Goal: Information Seeking & Learning: Learn about a topic

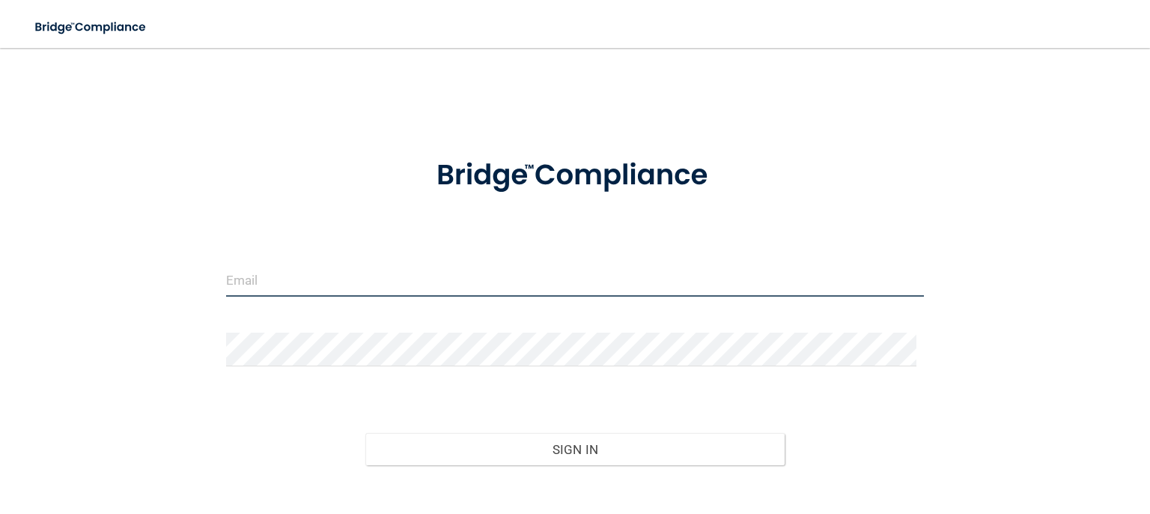
type input "[EMAIL_ADDRESS][DOMAIN_NAME]"
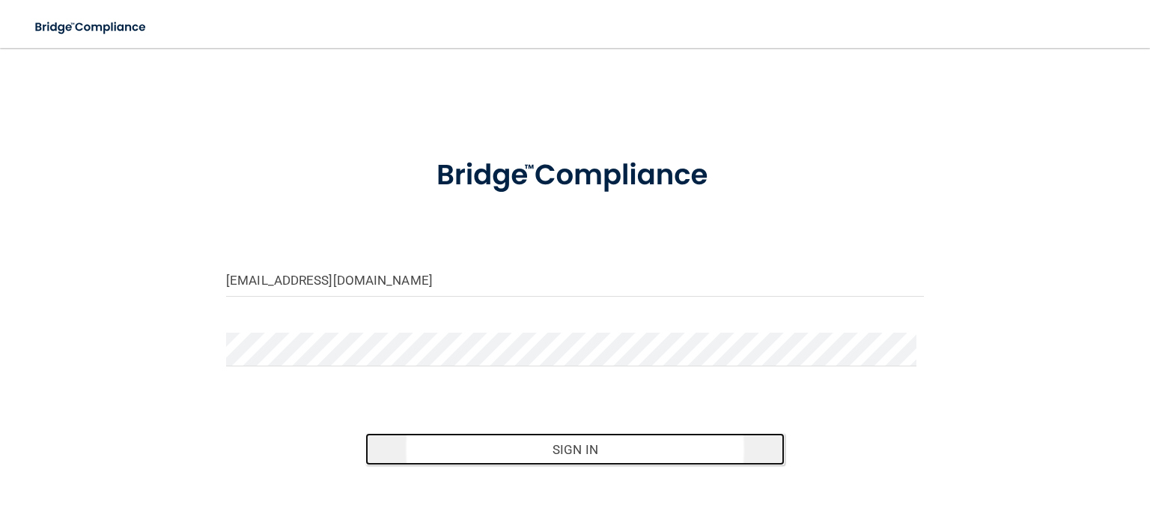
click at [730, 447] on button "Sign In" at bounding box center [574, 449] width 419 height 33
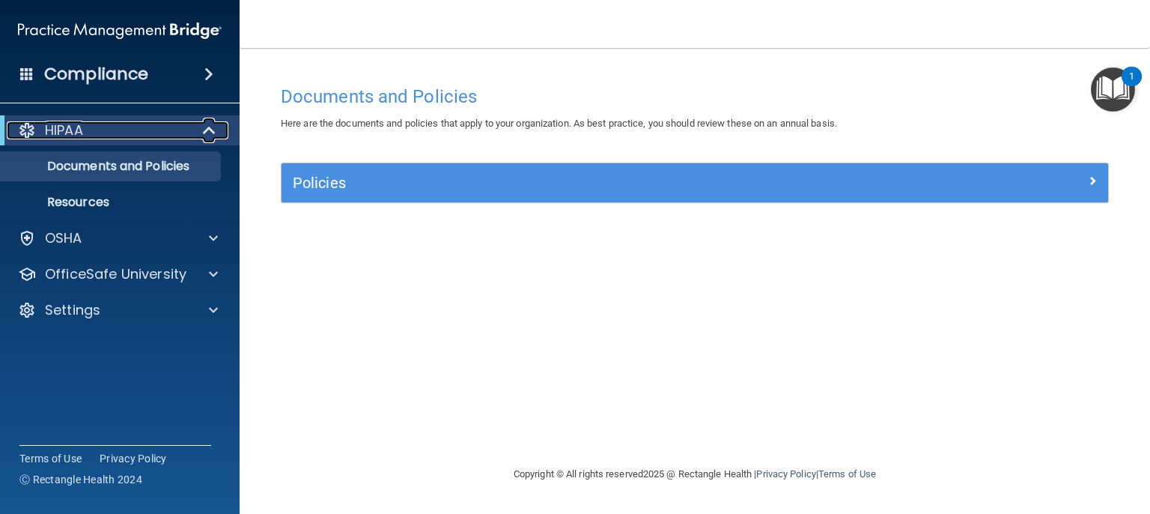
click at [204, 130] on span at bounding box center [210, 130] width 13 height 18
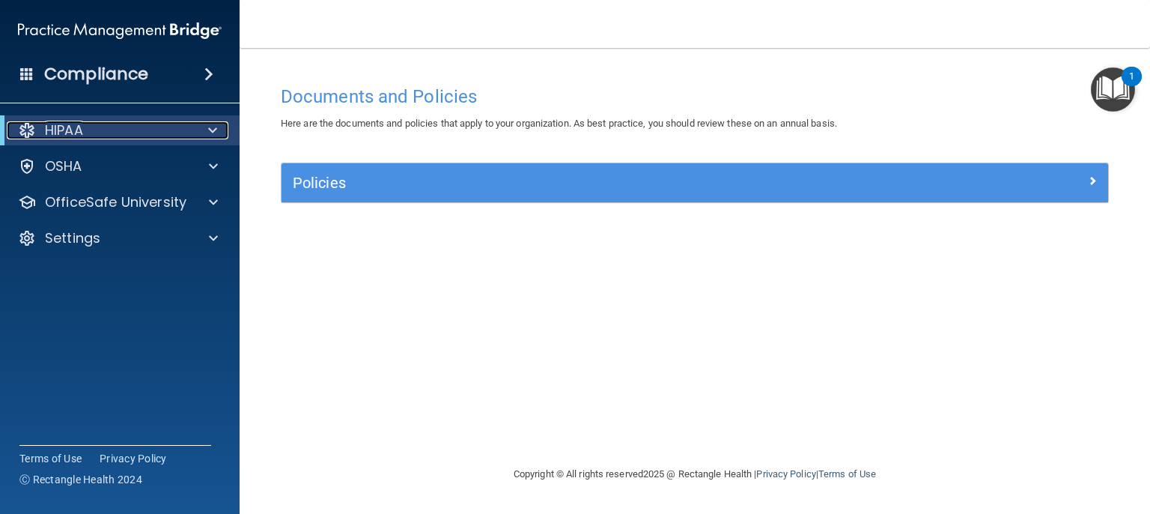
click at [204, 130] on div at bounding box center [210, 130] width 37 height 18
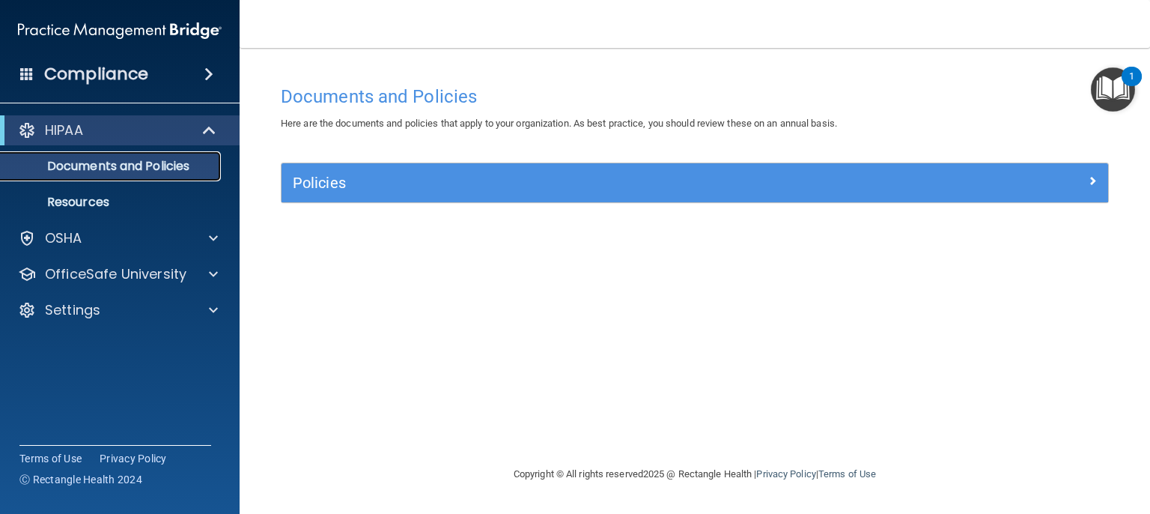
click at [174, 168] on p "Documents and Policies" at bounding box center [112, 166] width 204 height 15
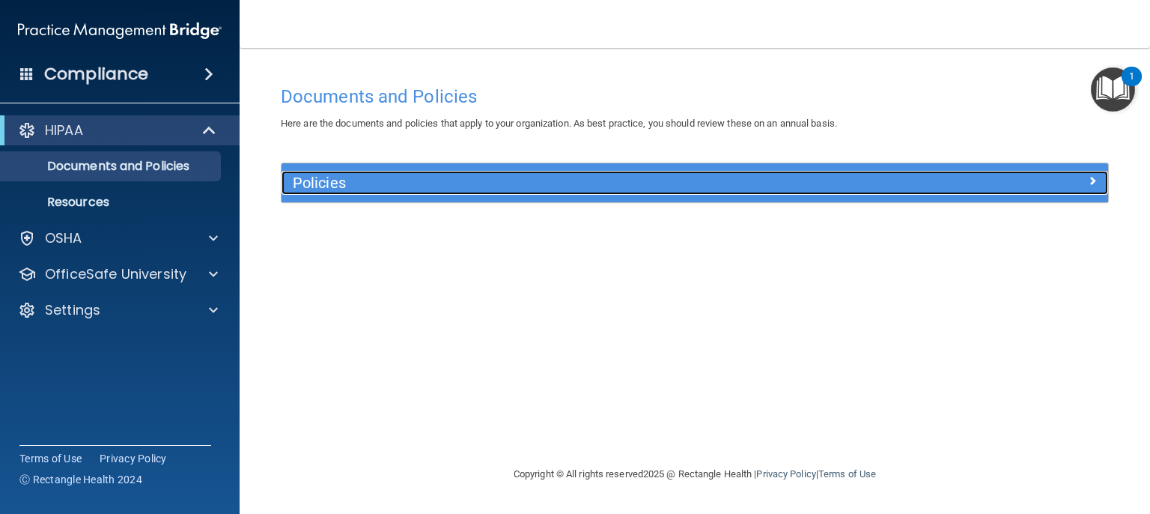
click at [651, 174] on h5 "Policies" at bounding box center [592, 182] width 598 height 16
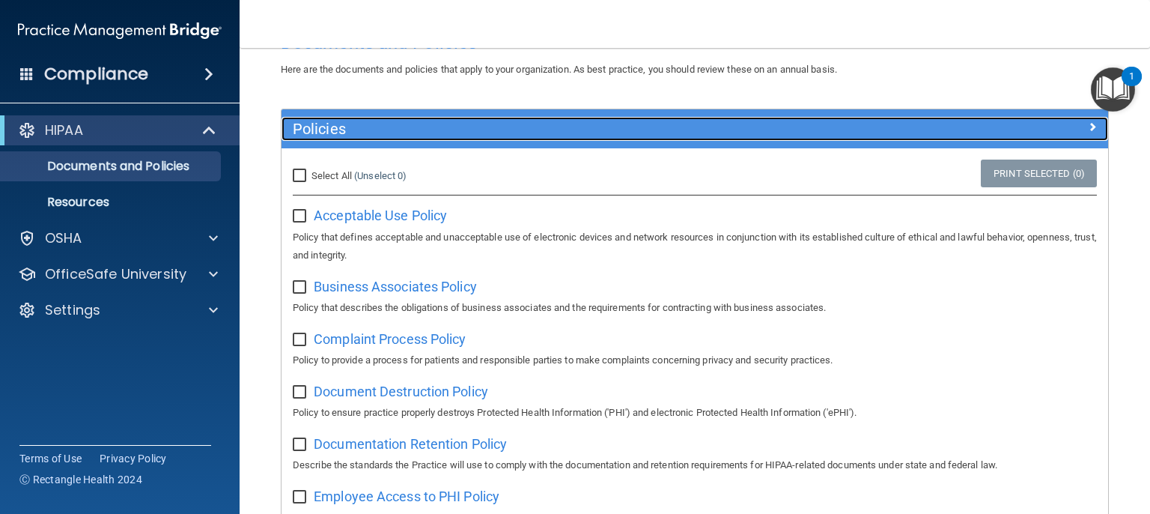
scroll to position [50, 0]
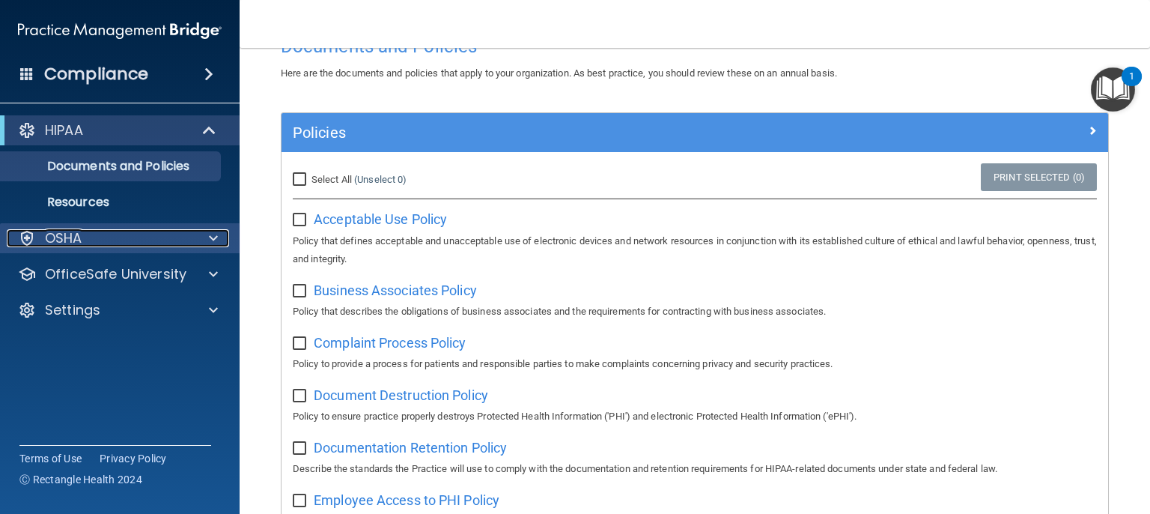
click at [204, 237] on div at bounding box center [210, 238] width 37 height 18
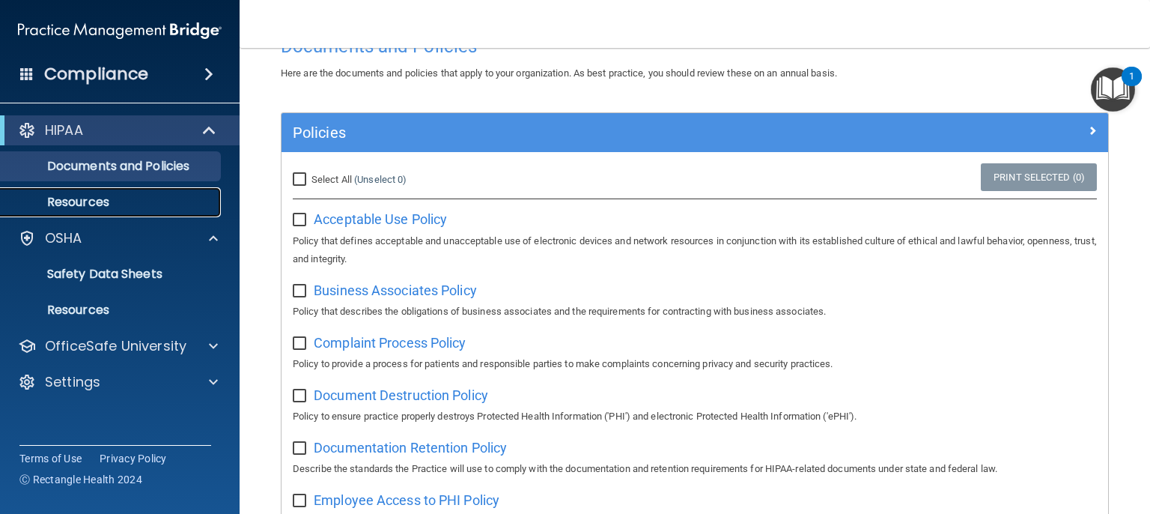
click at [138, 204] on p "Resources" at bounding box center [112, 202] width 204 height 15
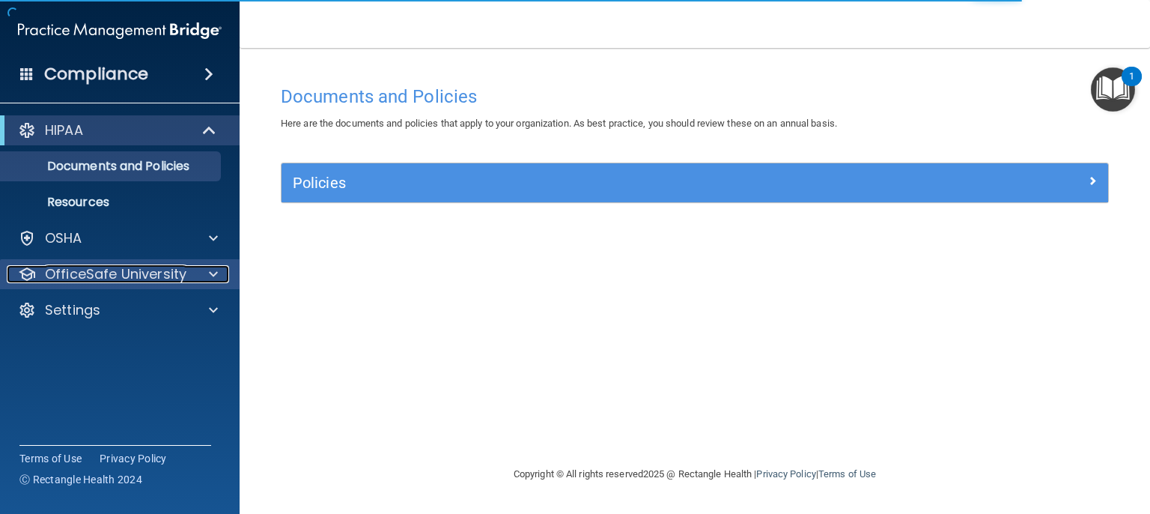
click at [177, 265] on p "OfficeSafe University" at bounding box center [116, 274] width 142 height 18
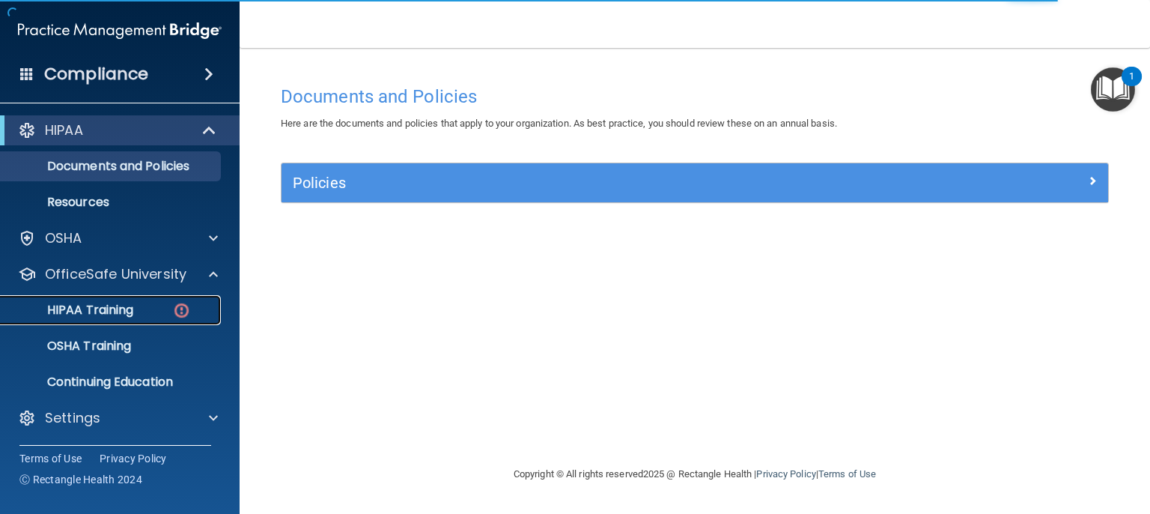
click at [168, 303] on div "HIPAA Training" at bounding box center [112, 310] width 204 height 15
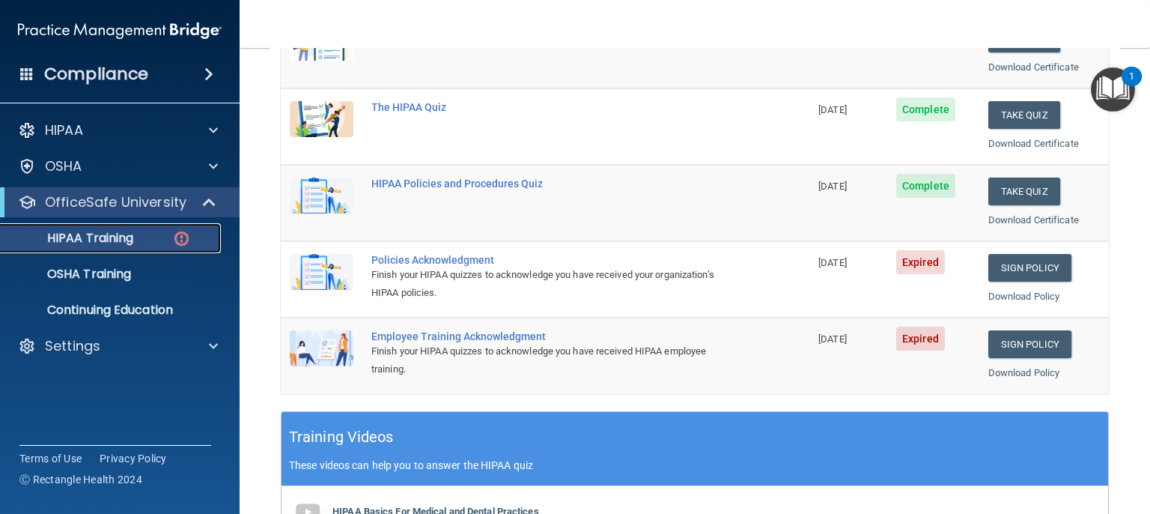
scroll to position [258, 0]
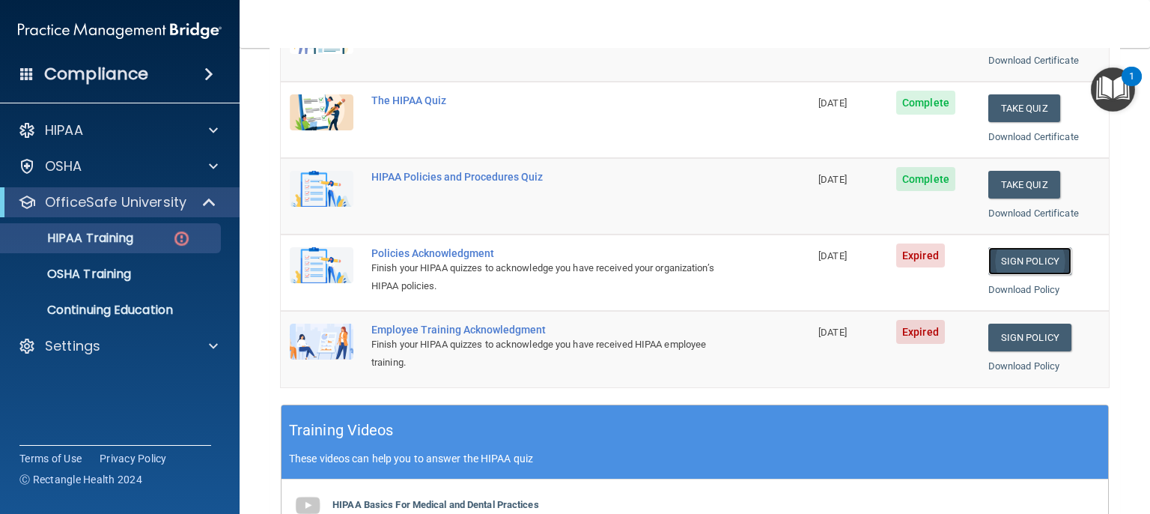
click at [1022, 247] on link "Sign Policy" at bounding box center [1029, 261] width 83 height 28
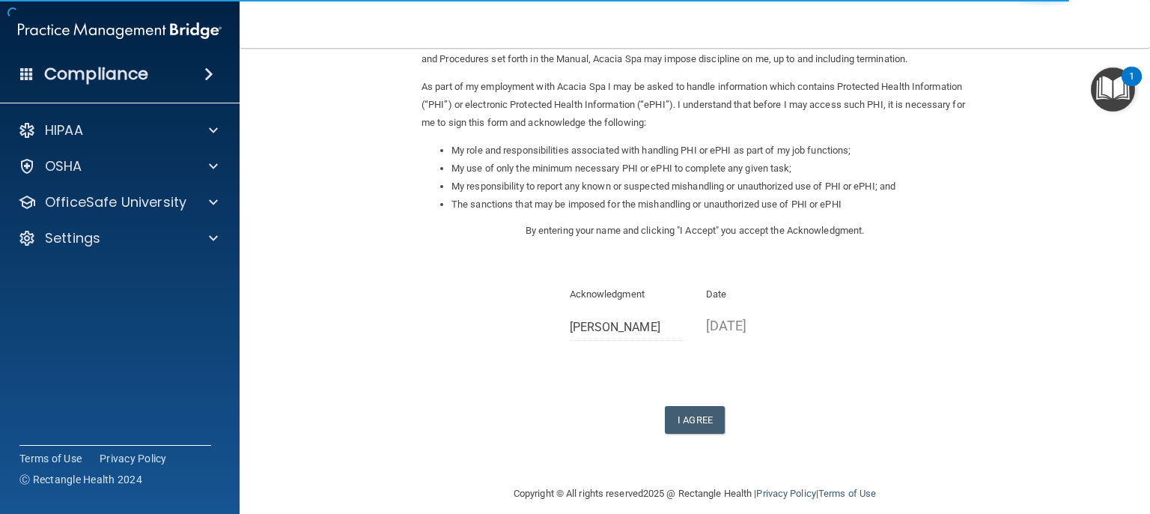
scroll to position [172, 0]
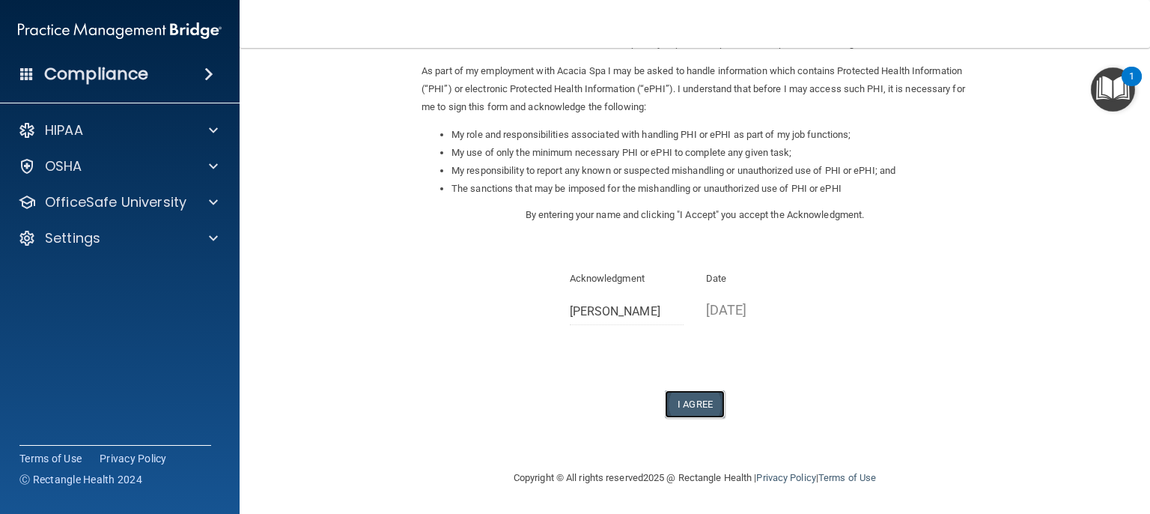
click at [688, 407] on button "I Agree" at bounding box center [695, 404] width 60 height 28
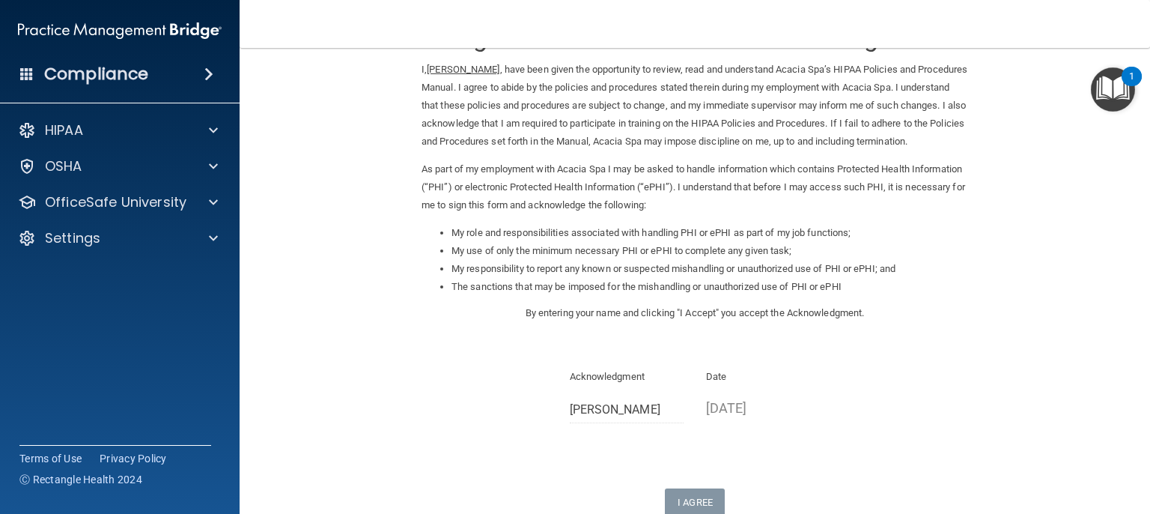
scroll to position [57, 0]
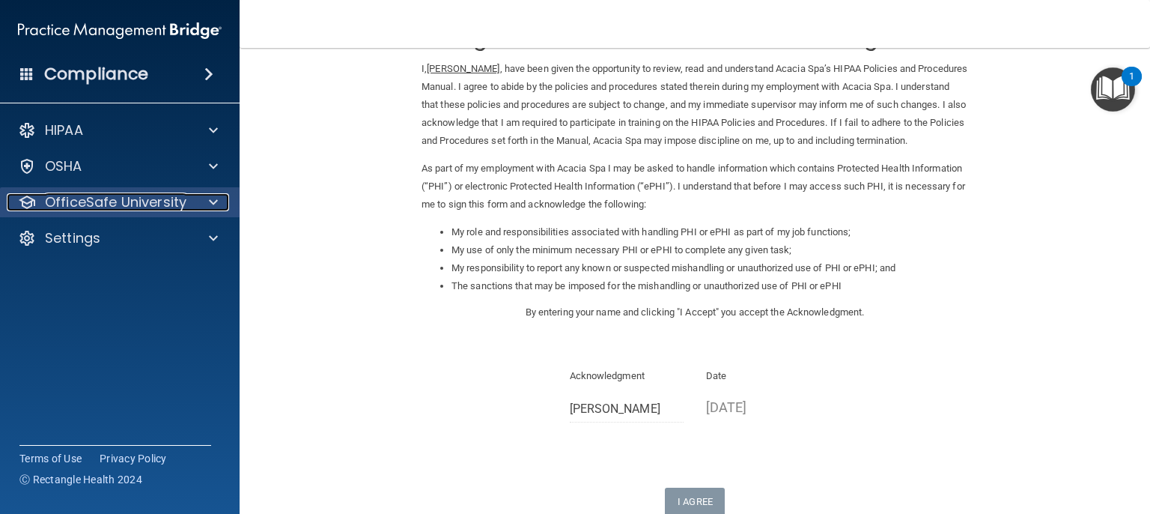
click at [198, 193] on div at bounding box center [210, 202] width 37 height 18
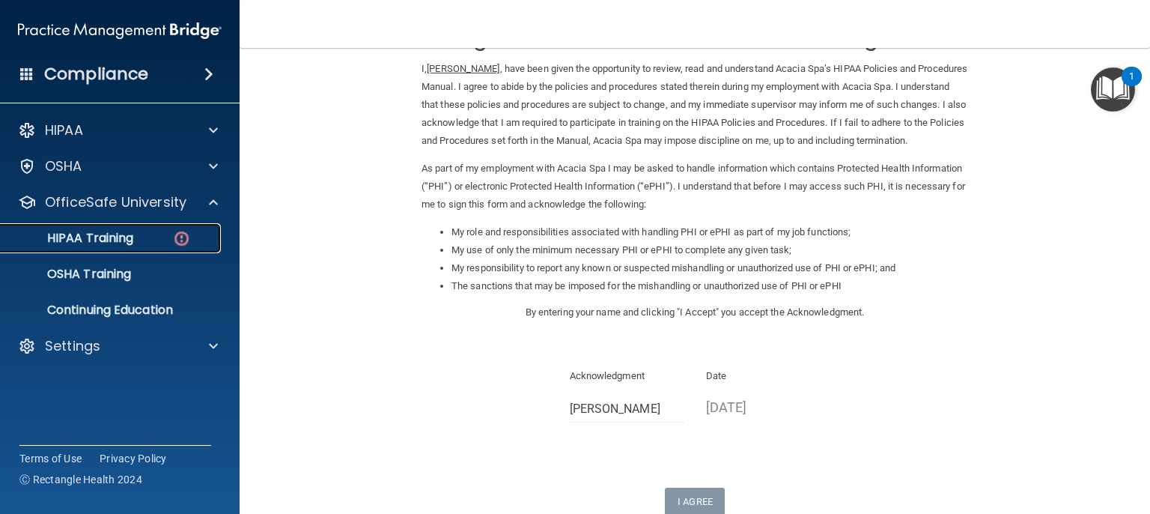
click at [162, 234] on div "HIPAA Training" at bounding box center [112, 238] width 204 height 15
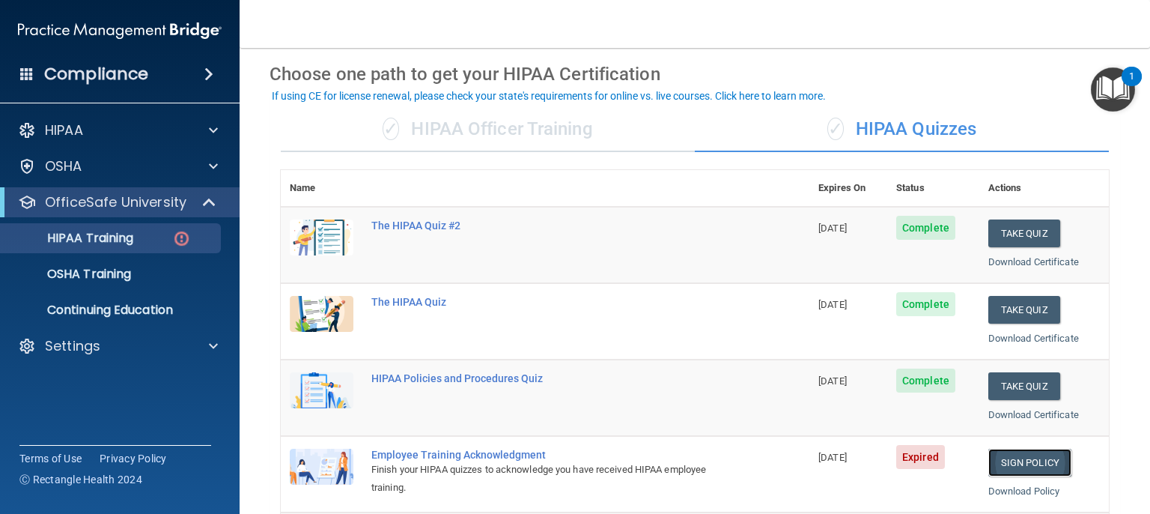
click at [1041, 450] on link "Sign Policy" at bounding box center [1029, 463] width 83 height 28
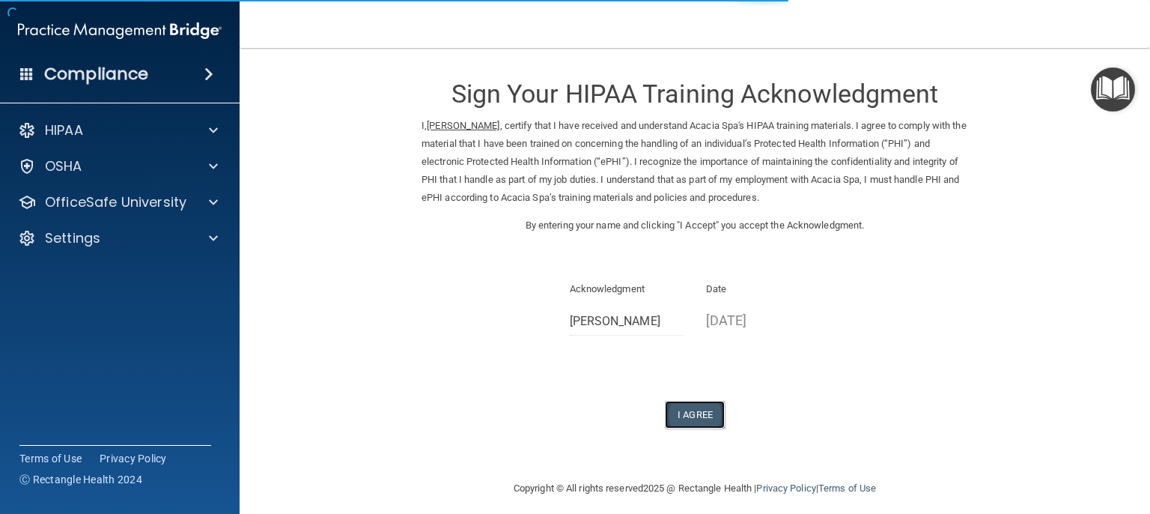
click at [696, 415] on button "I Agree" at bounding box center [695, 415] width 60 height 28
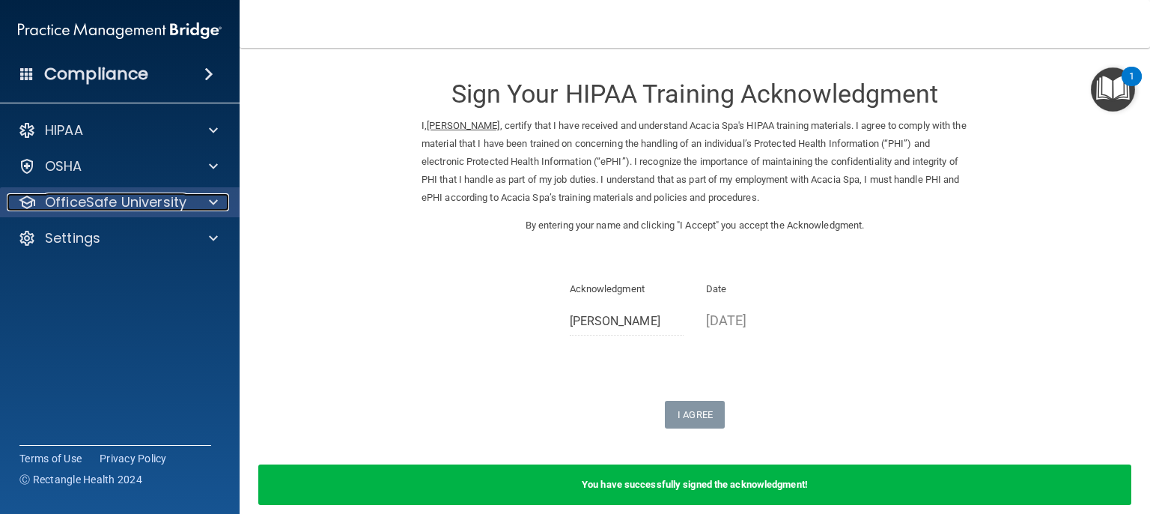
click at [175, 198] on p "OfficeSafe University" at bounding box center [116, 202] width 142 height 18
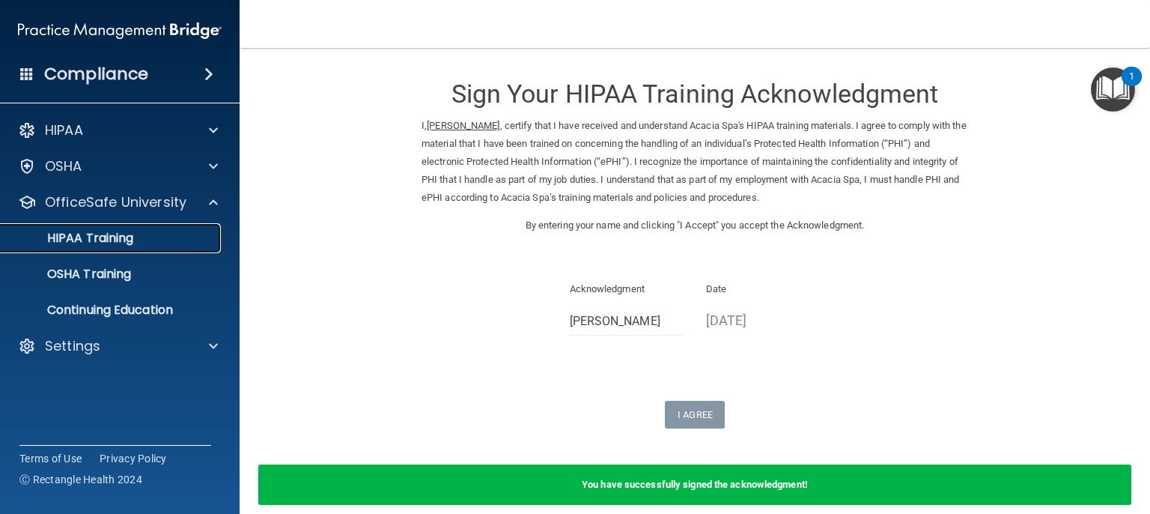
click at [125, 237] on p "HIPAA Training" at bounding box center [72, 238] width 124 height 15
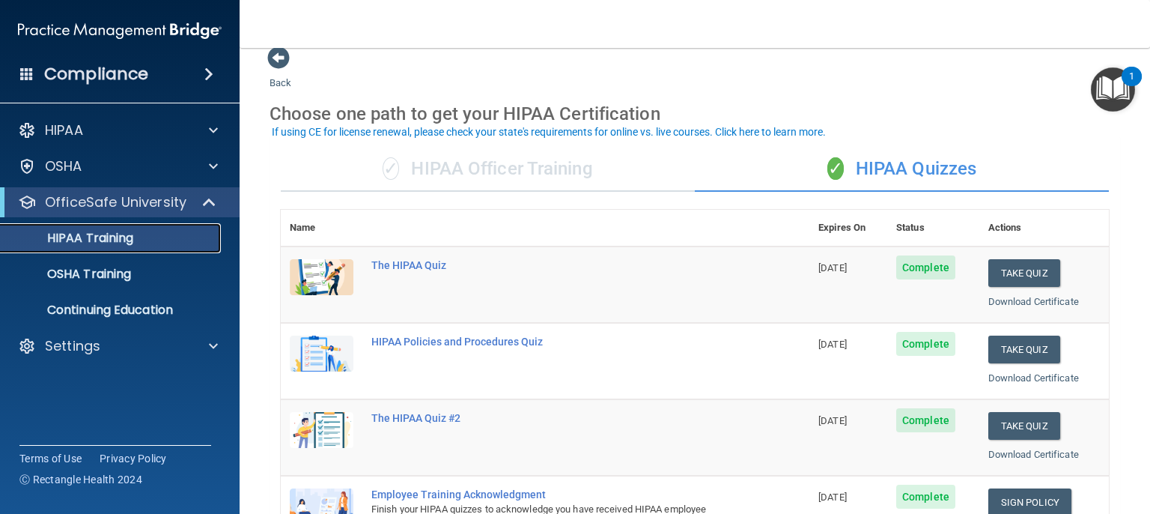
scroll to position [13, 0]
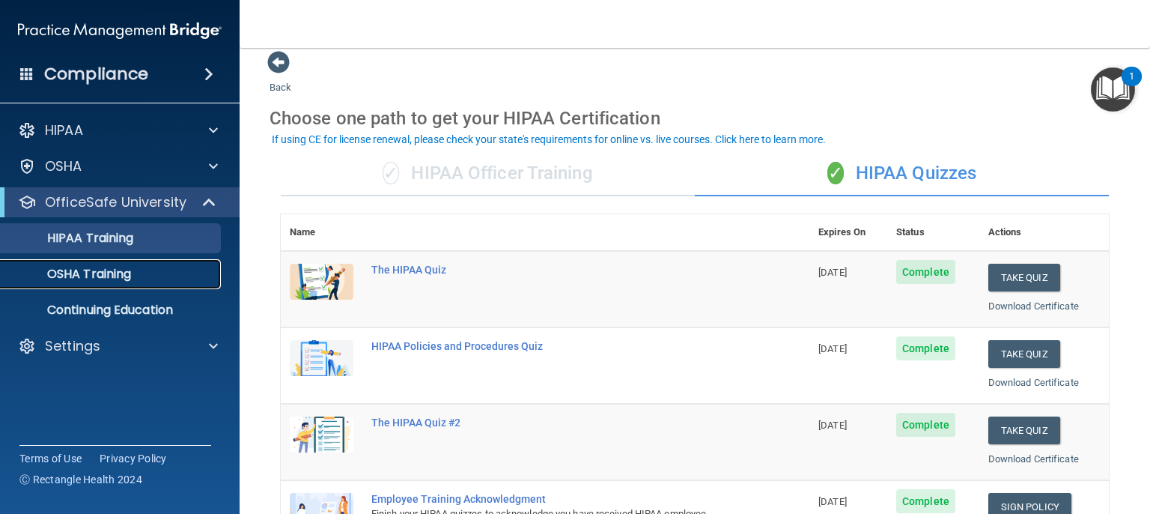
click at [124, 282] on link "OSHA Training" at bounding box center [103, 274] width 236 height 30
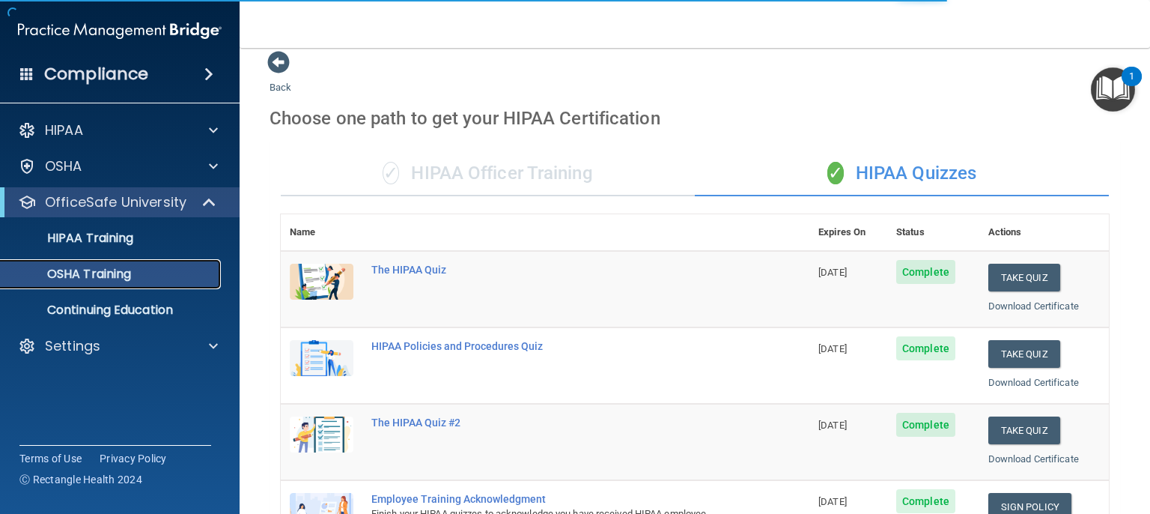
click at [102, 276] on p "OSHA Training" at bounding box center [70, 274] width 121 height 15
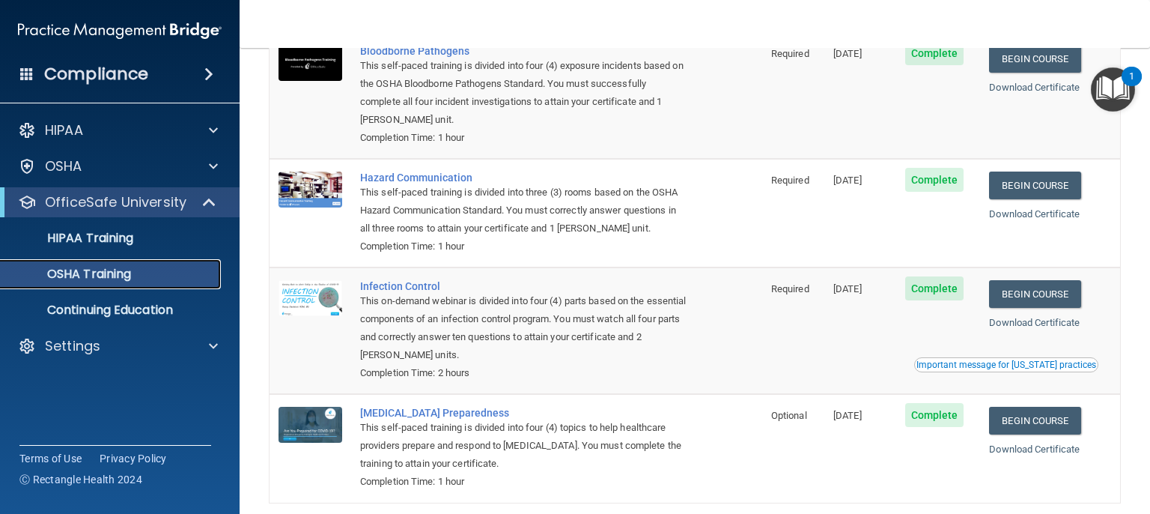
scroll to position [204, 0]
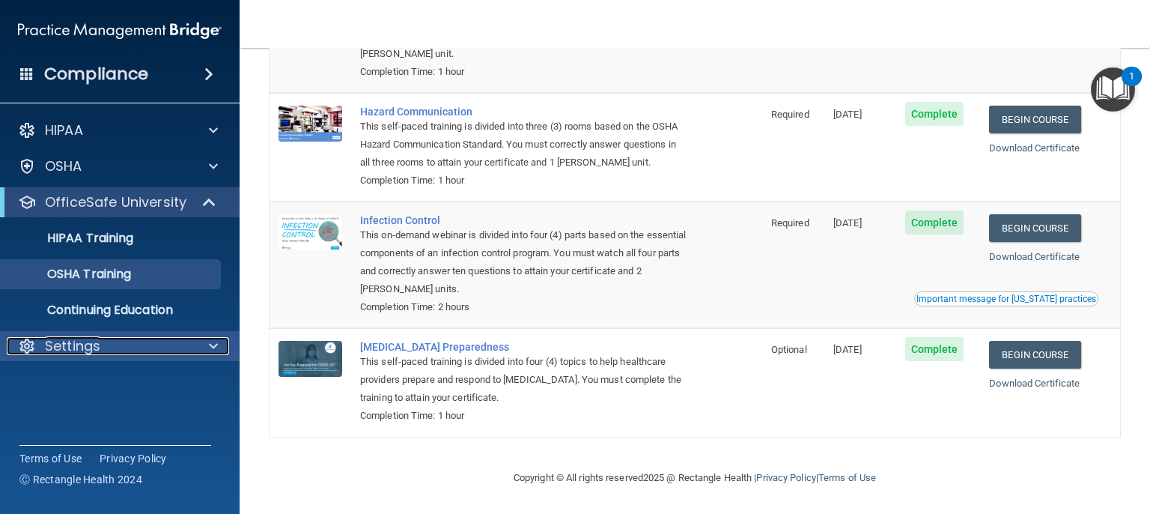
click at [215, 344] on span at bounding box center [213, 346] width 9 height 18
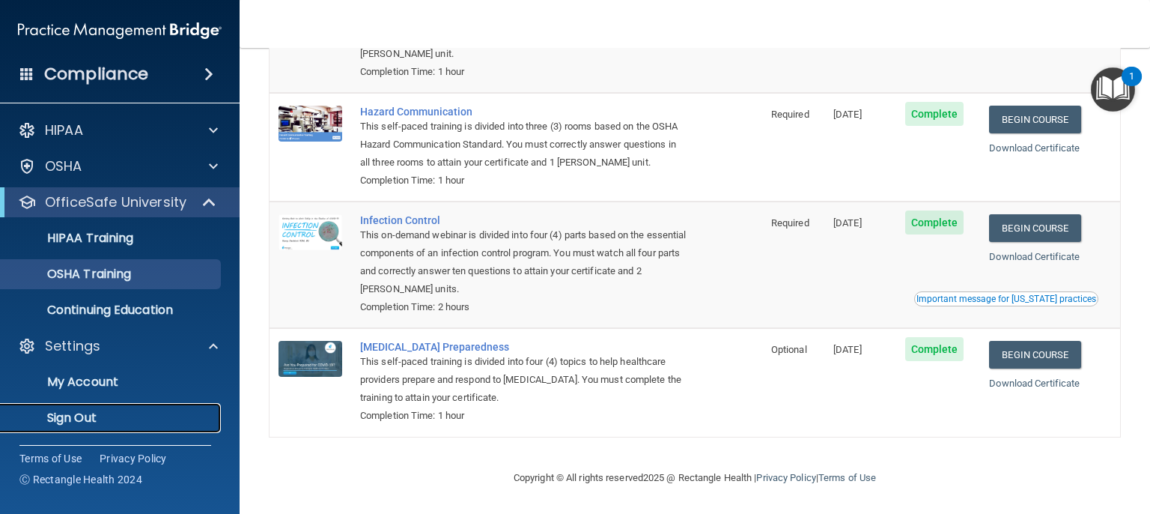
click at [98, 420] on p "Sign Out" at bounding box center [112, 417] width 204 height 15
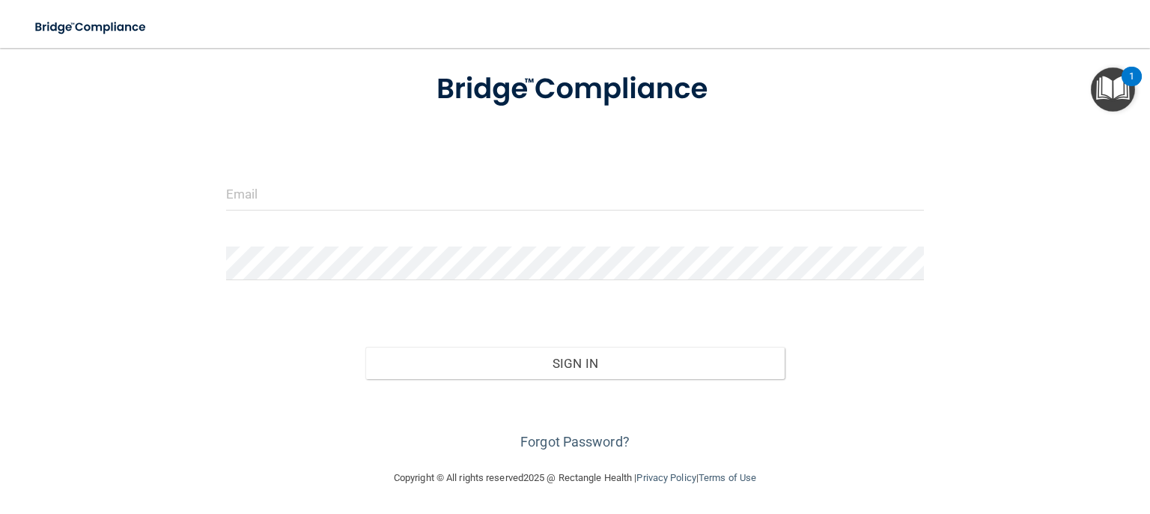
scroll to position [85, 0]
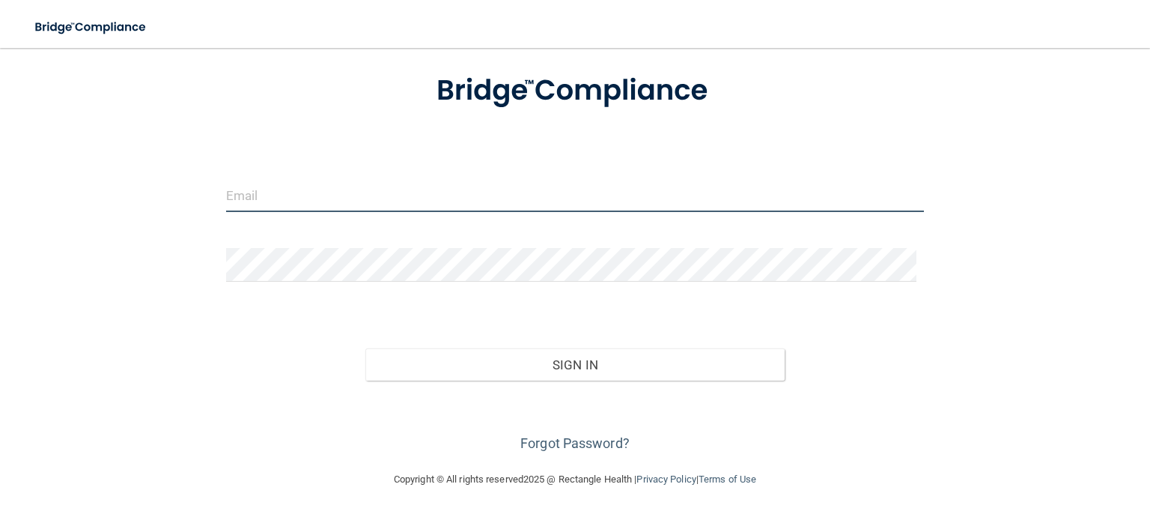
type input "[EMAIL_ADDRESS][DOMAIN_NAME]"
